Goal: Communication & Community: Answer question/provide support

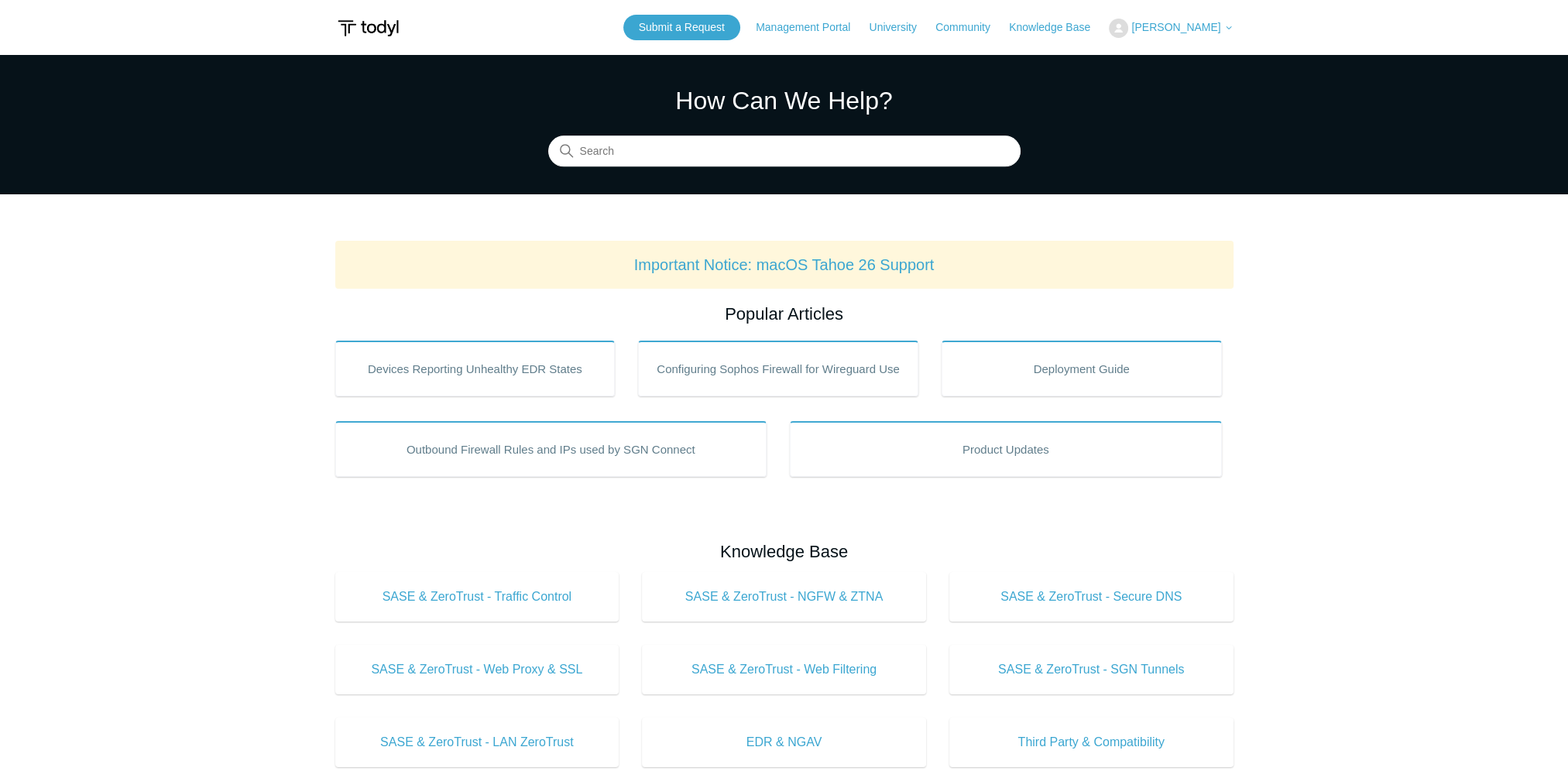
click at [1156, 30] on span "[PERSON_NAME]" at bounding box center [1176, 27] width 89 height 12
click at [1155, 68] on link "My Support Requests" at bounding box center [1185, 60] width 151 height 27
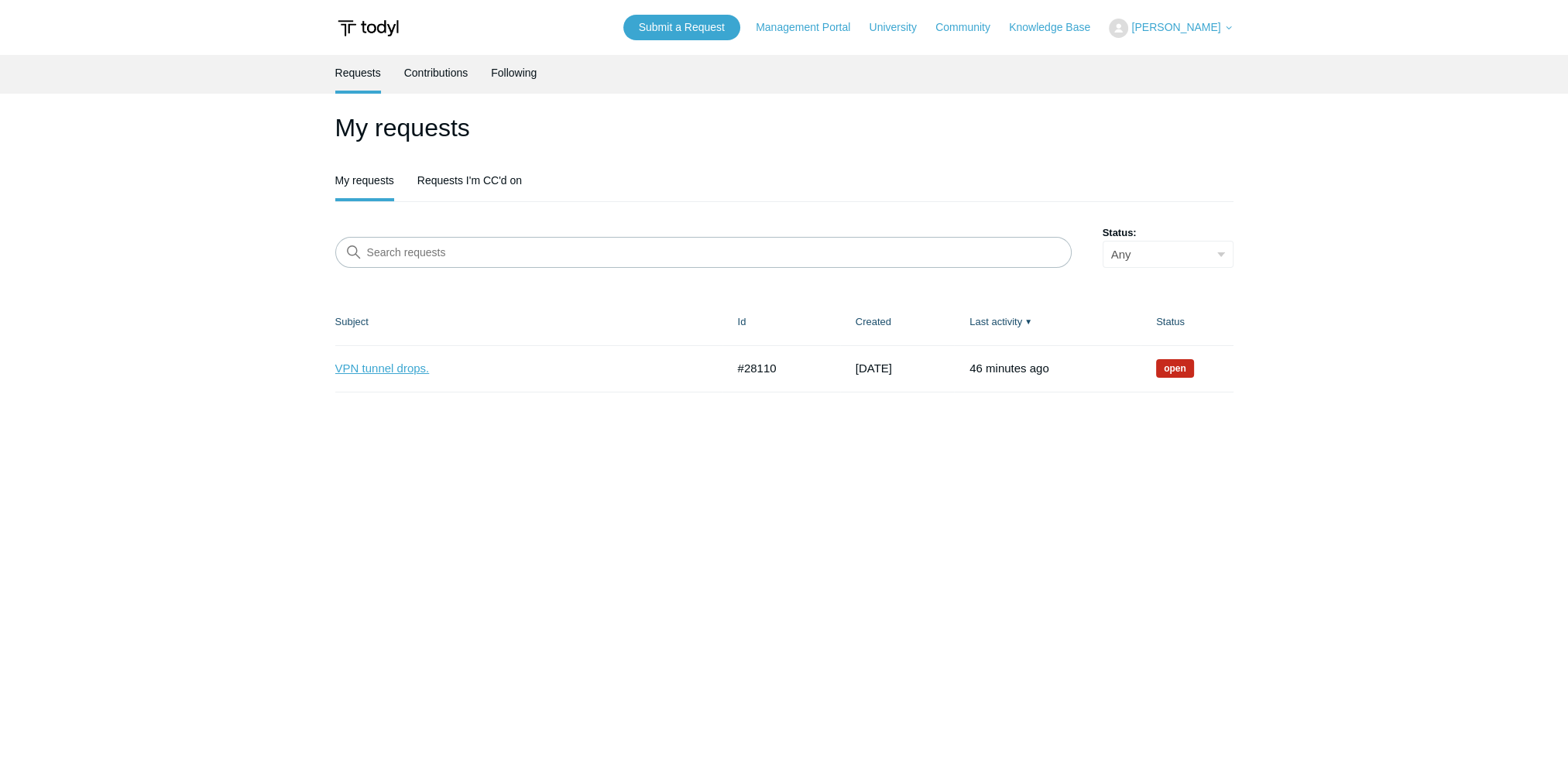
click at [619, 365] on link "VPN tunnel drops." at bounding box center [519, 369] width 367 height 17
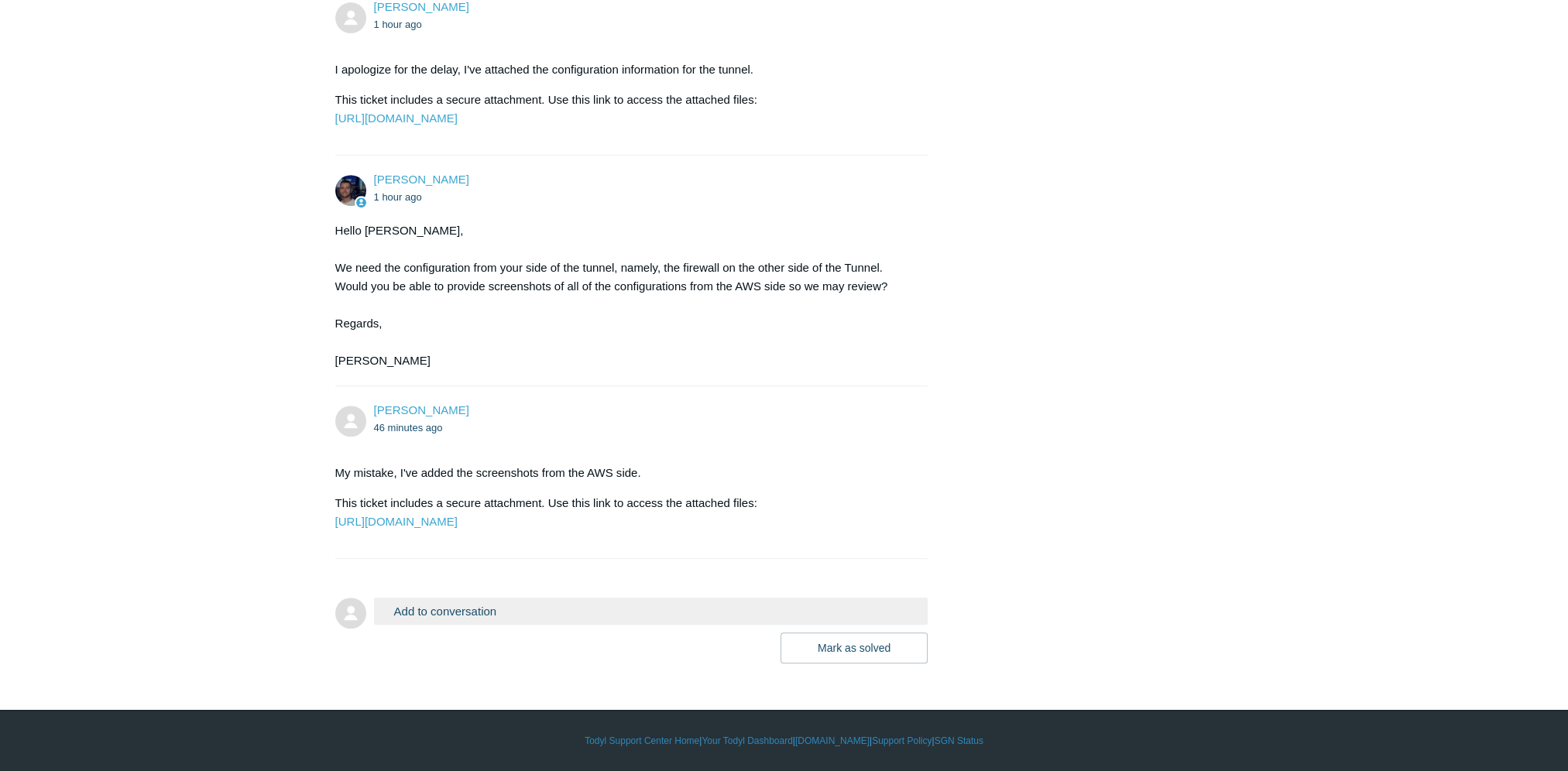
scroll to position [1015, 0]
click at [467, 613] on button "Add to conversation" at bounding box center [651, 611] width 555 height 27
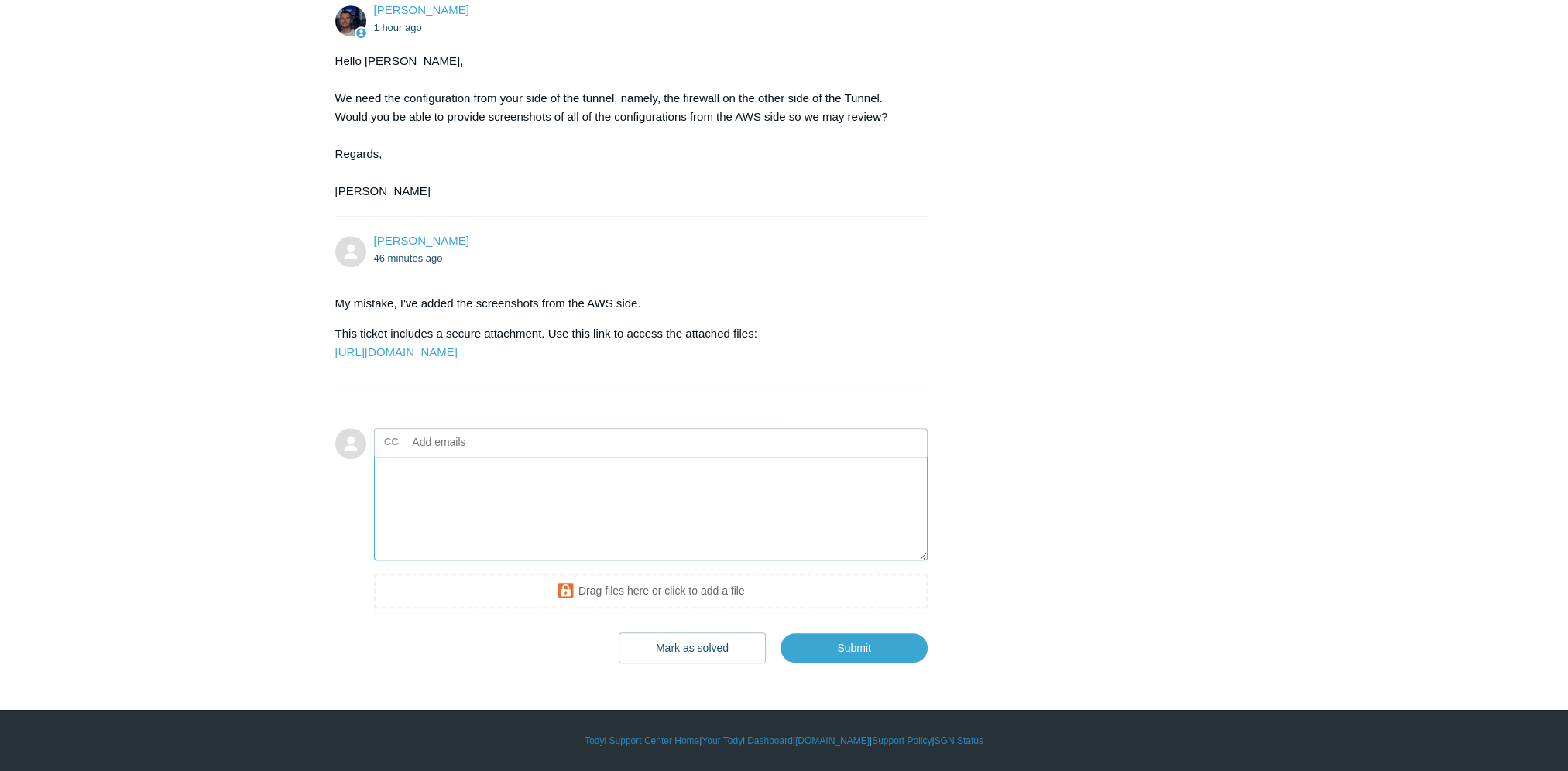
scroll to position [1184, 0]
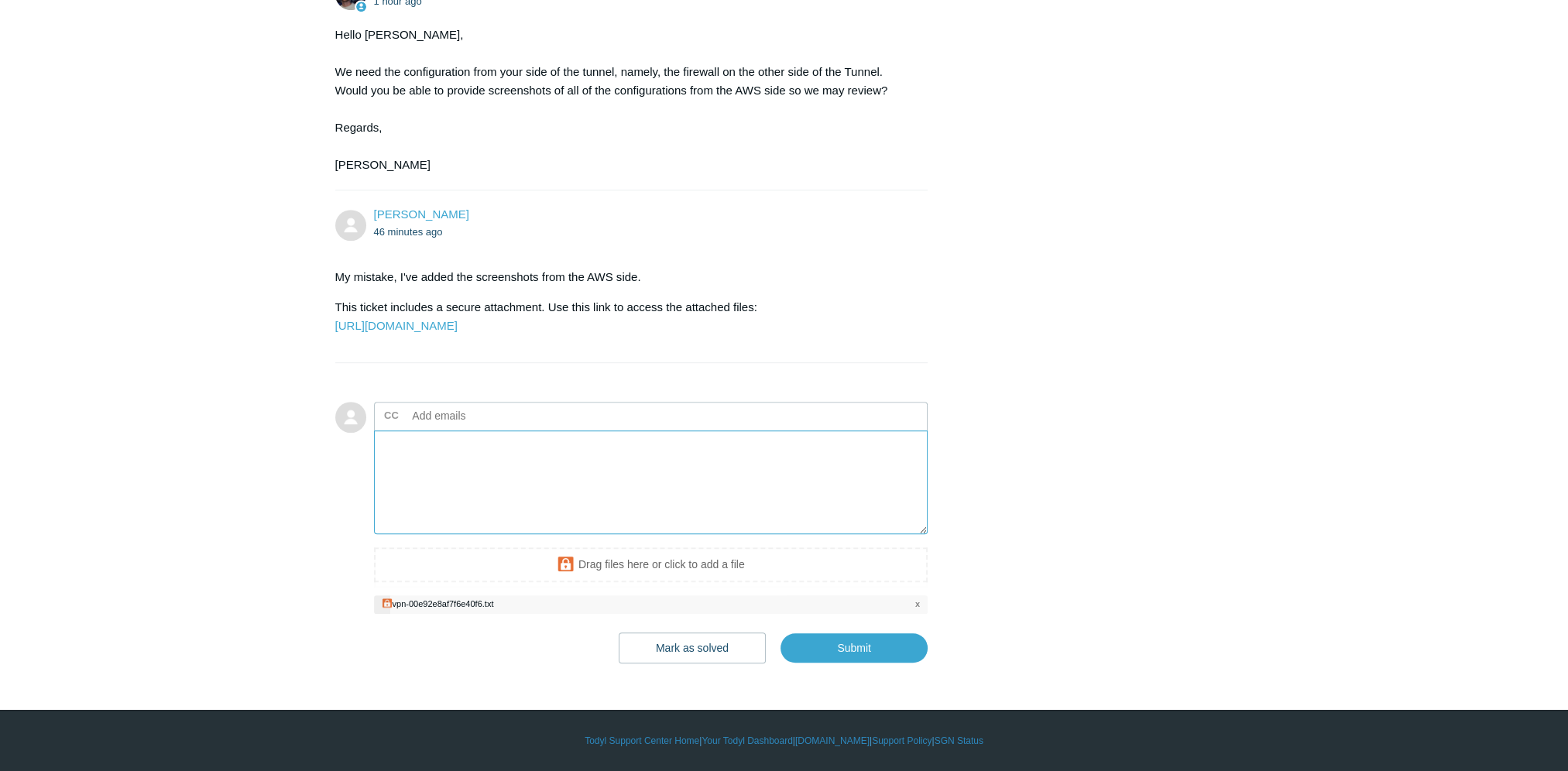
click at [698, 507] on textarea "Add your reply" at bounding box center [651, 483] width 555 height 104
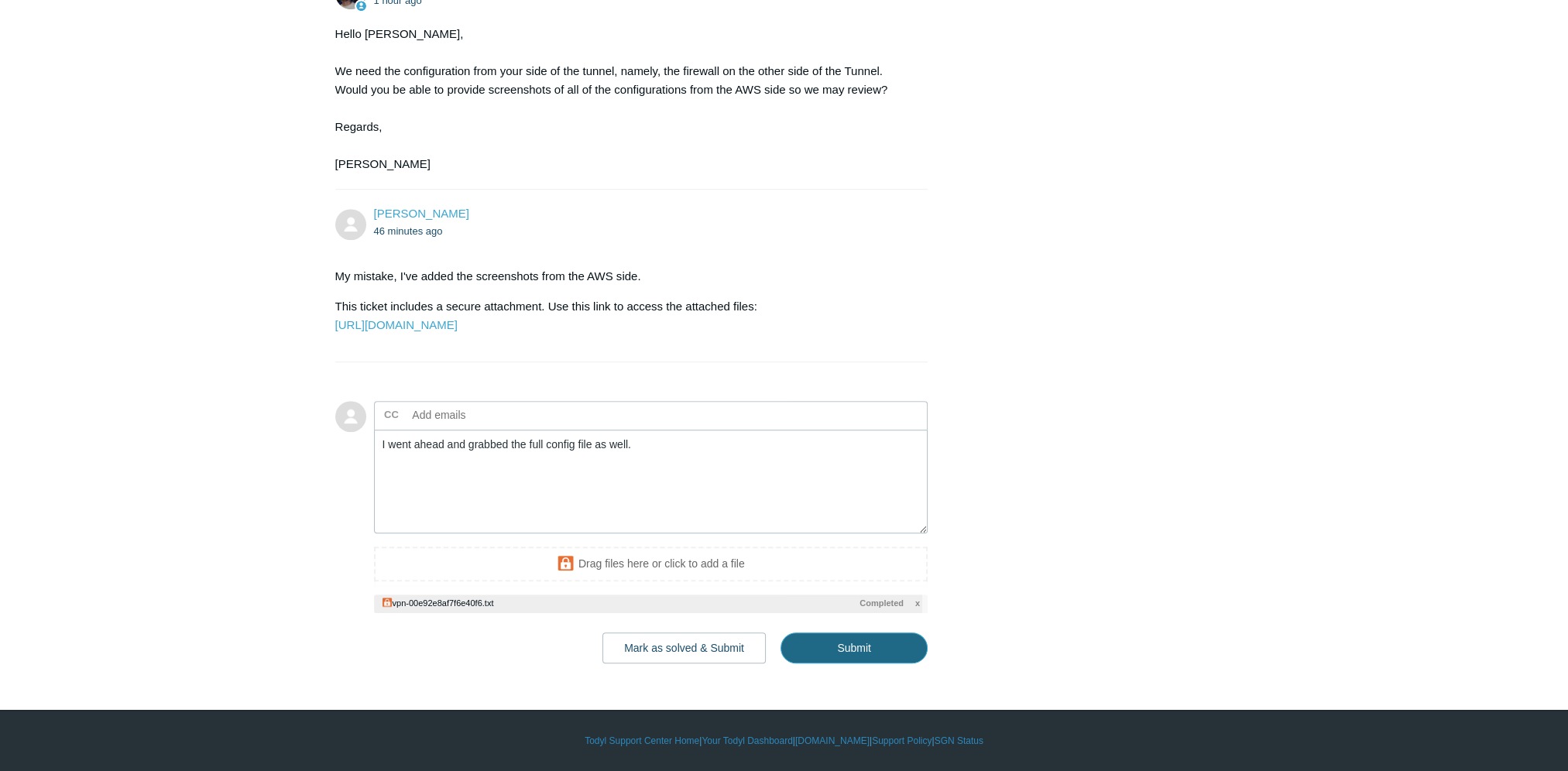
click at [864, 663] on input "Submit" at bounding box center [854, 648] width 147 height 31
type textarea "I went ahead and grabbed the full config file as well. This ticket includes a s…"
